Goal: Task Accomplishment & Management: Complete application form

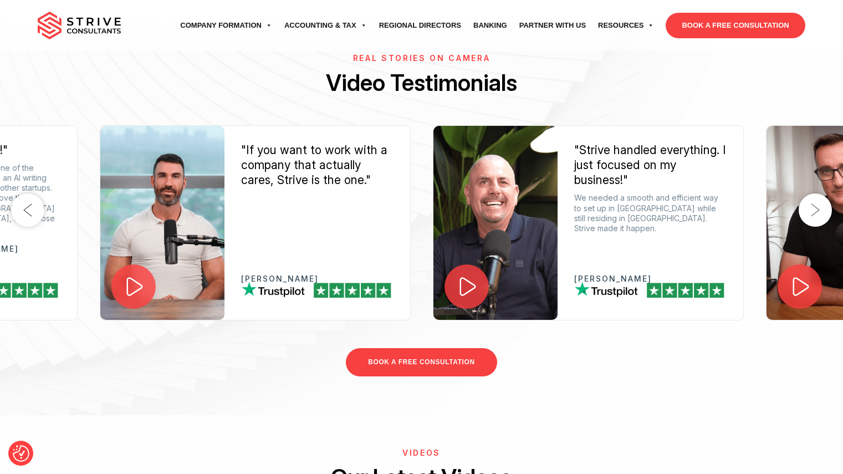
scroll to position [1685, 0]
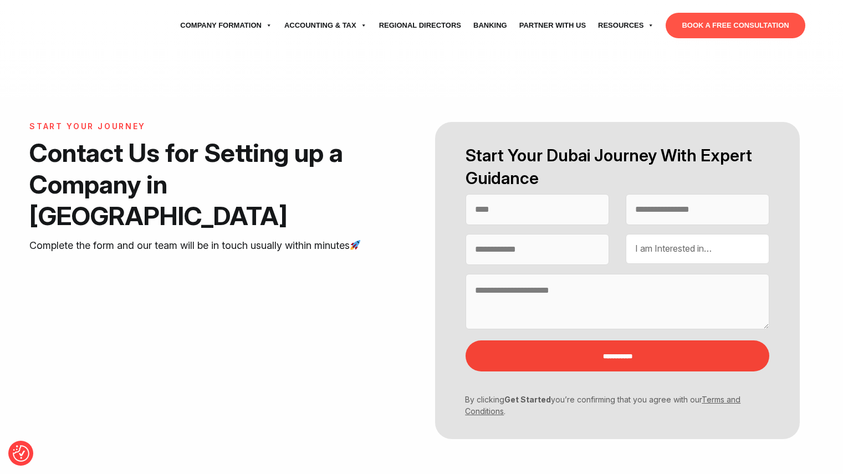
select select "Contact form"
